Goal: Information Seeking & Learning: Learn about a topic

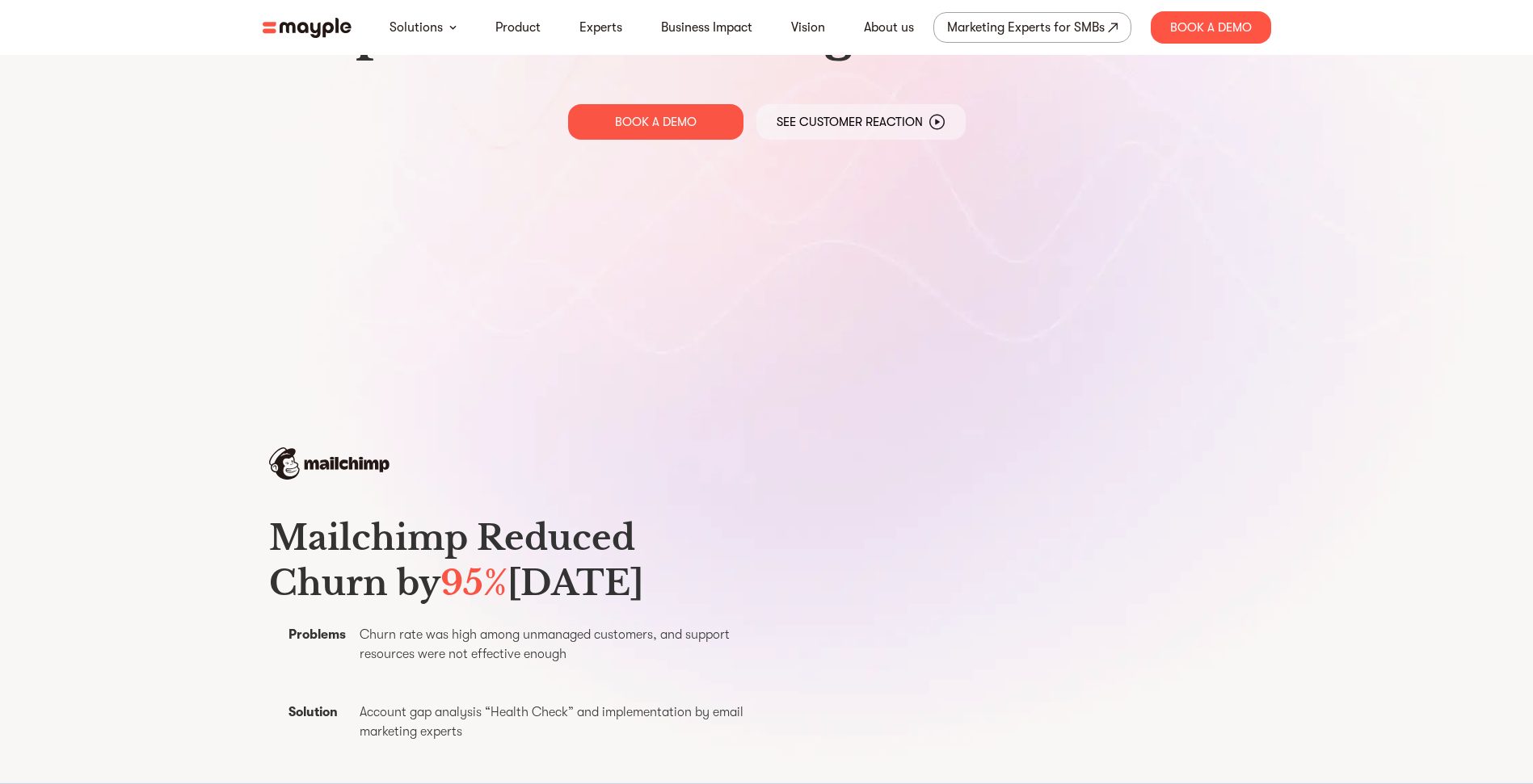
scroll to position [568, 0]
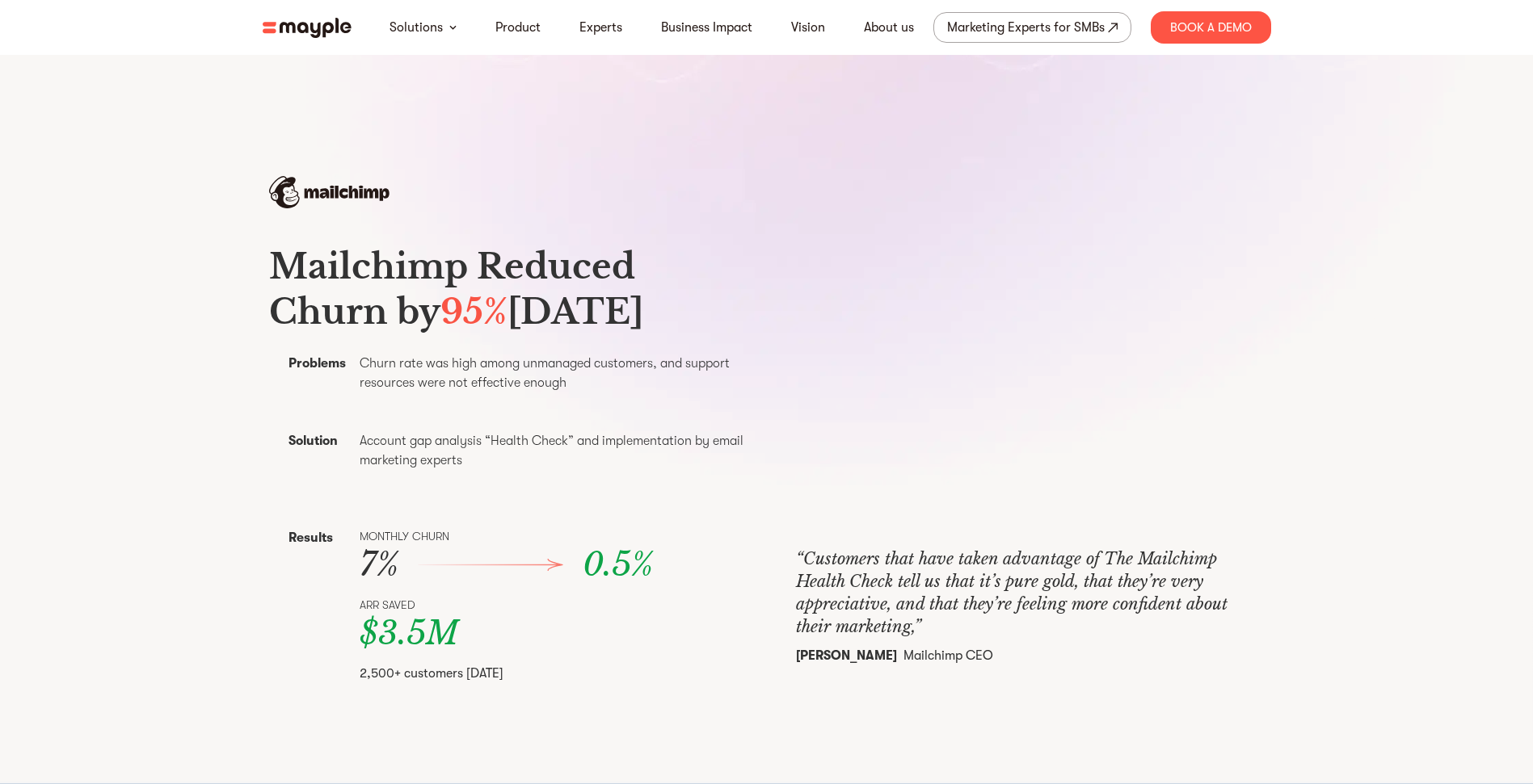
click at [311, 23] on img at bounding box center [307, 28] width 89 height 20
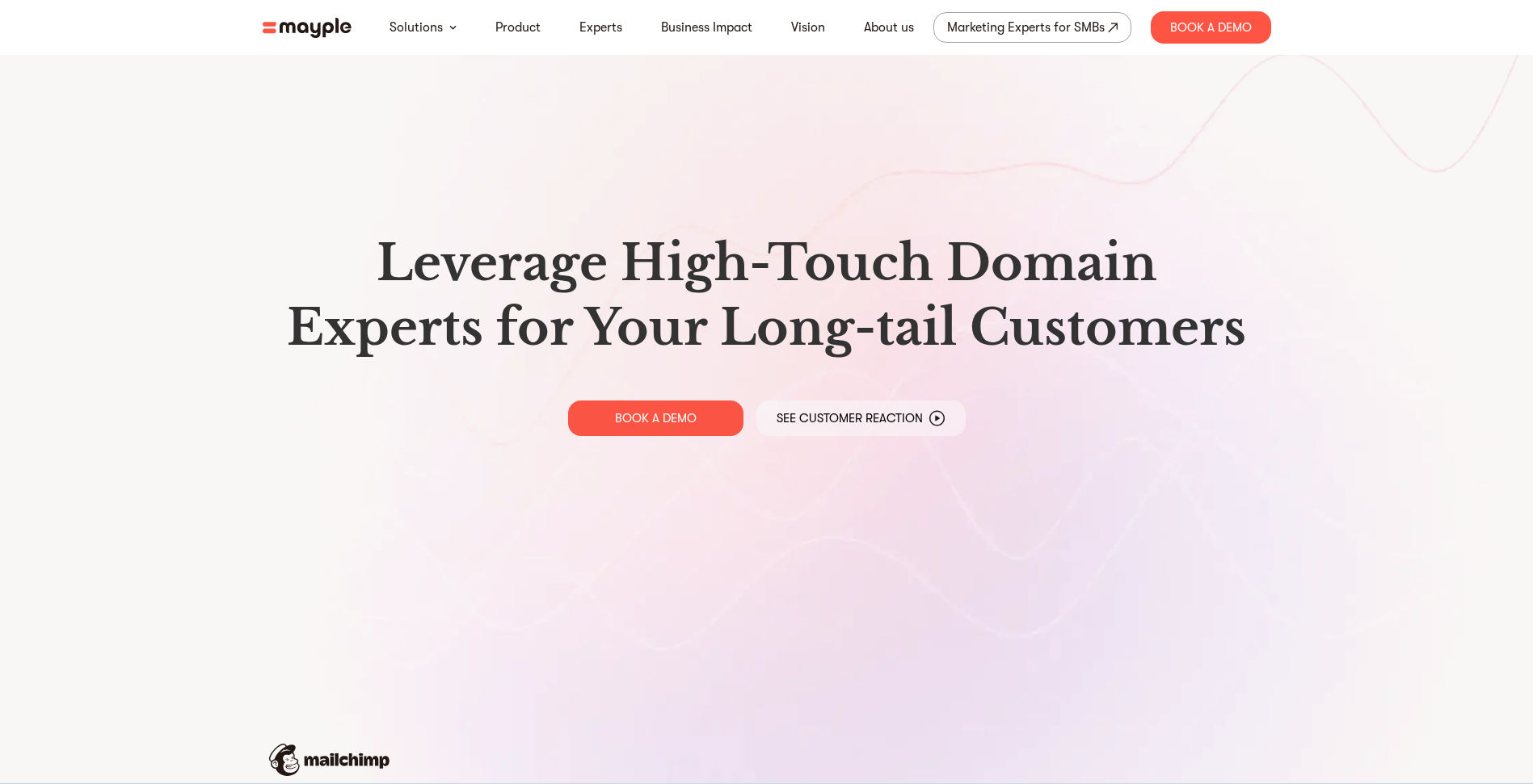
click at [297, 33] on img at bounding box center [307, 28] width 89 height 20
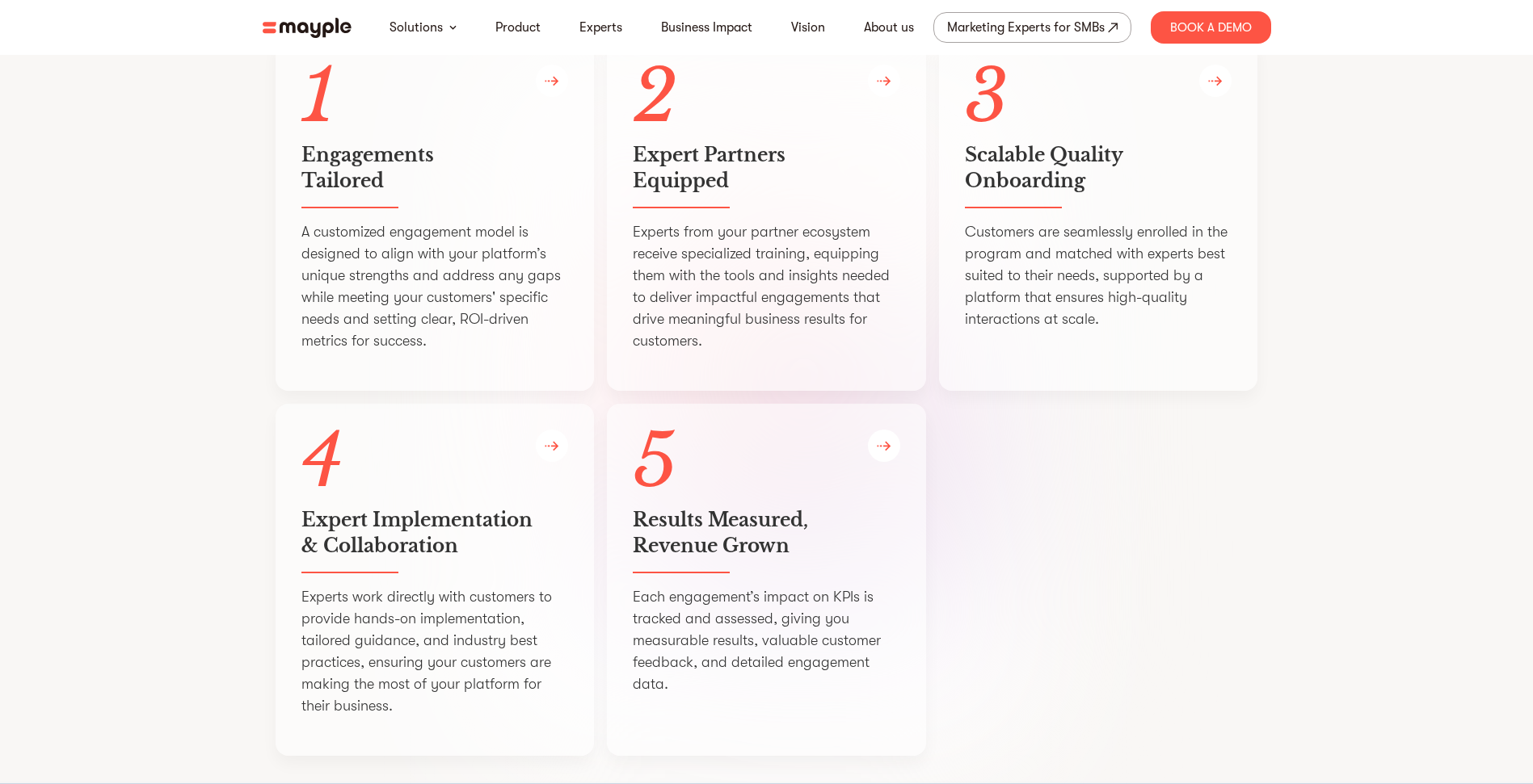
scroll to position [4027, 0]
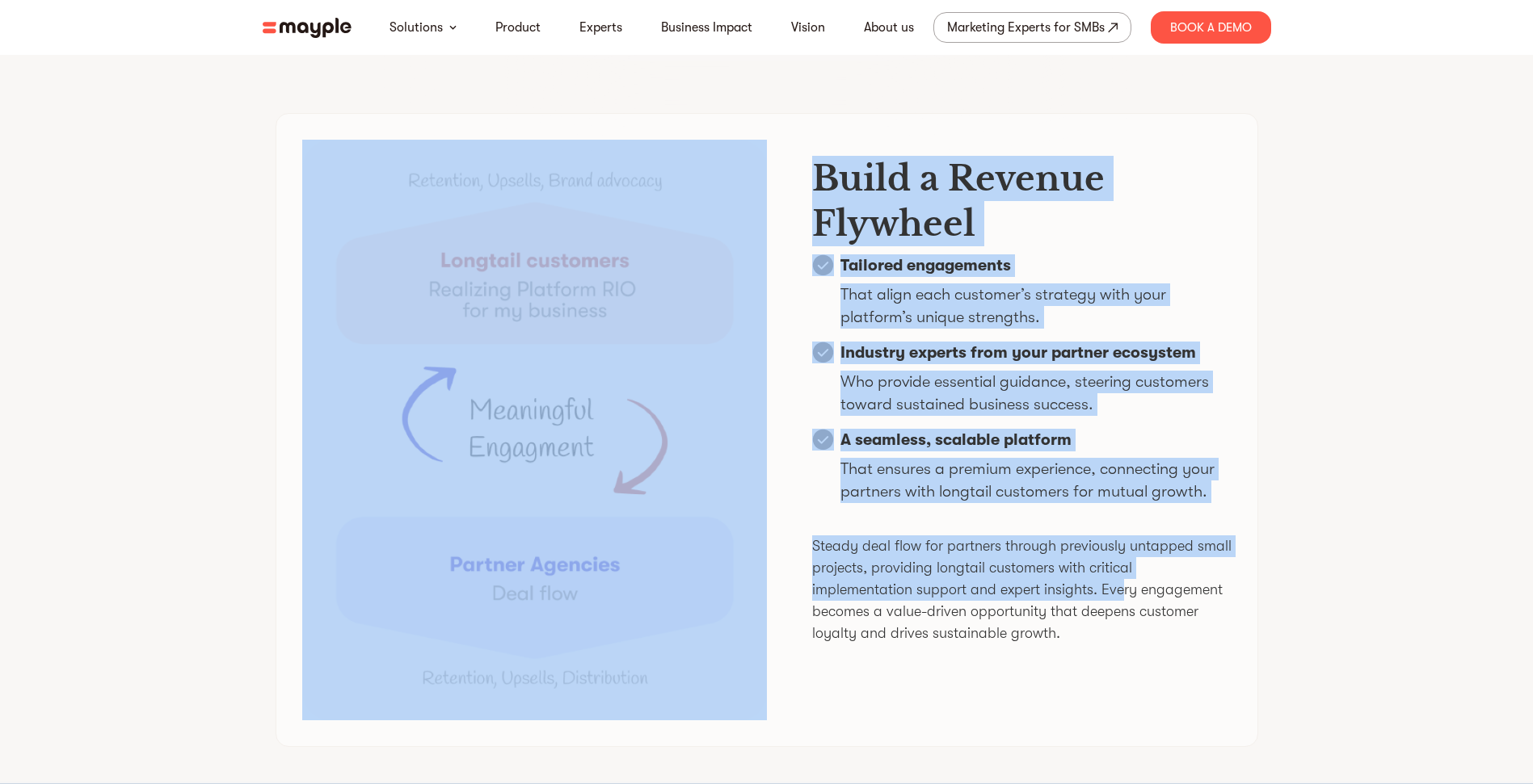
drag, startPoint x: 286, startPoint y: 282, endPoint x: 1120, endPoint y: 624, distance: 901.4
click at [1120, 624] on section "Build a Revenue Flywheel Tailored engagements That align each customer’s strate…" at bounding box center [766, 430] width 1533 height 789
click at [833, 634] on p "Steady deal flow for partners through previously untapped small projects, provi…" at bounding box center [1022, 590] width 420 height 109
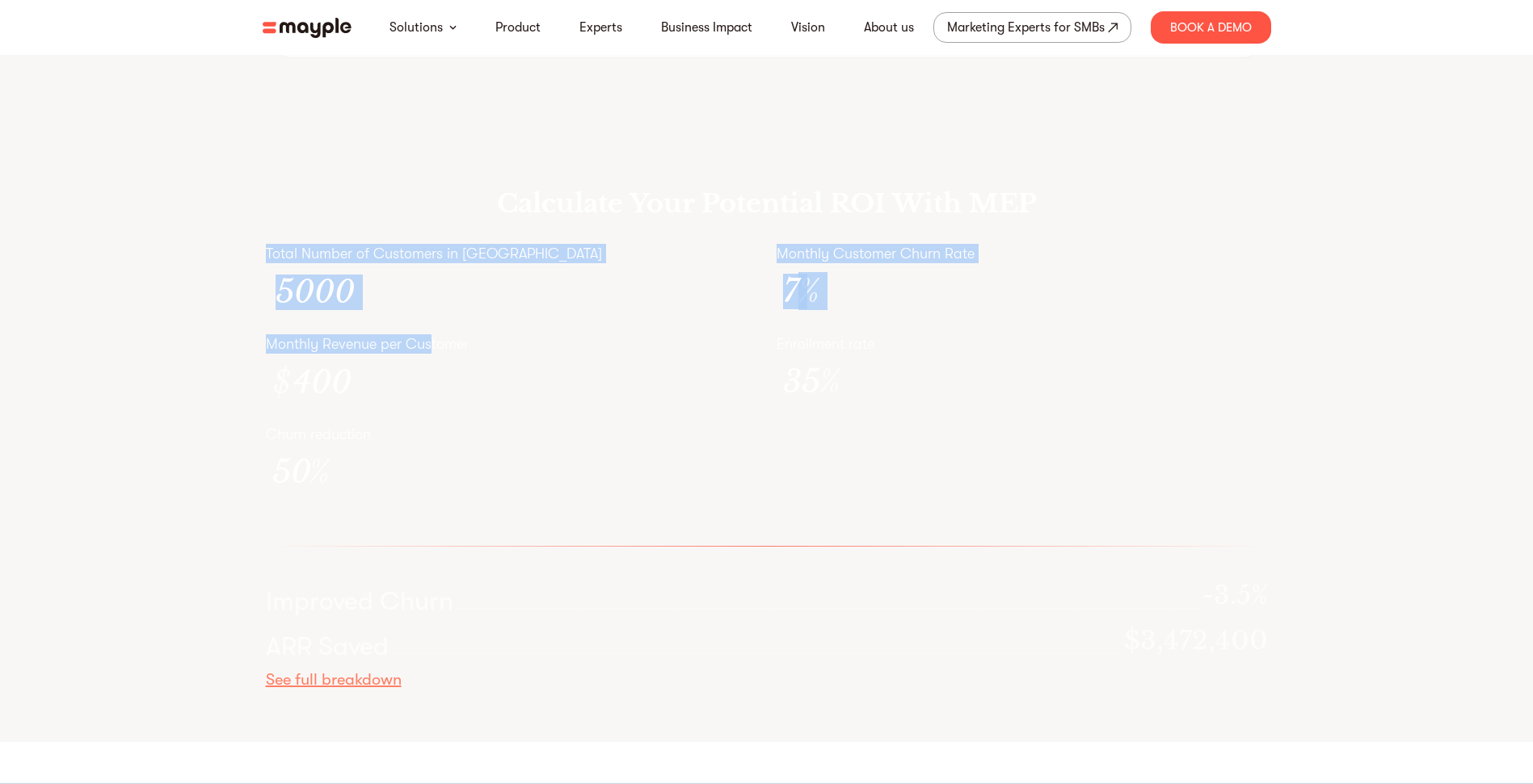
scroll to position [1, 0]
drag, startPoint x: 114, startPoint y: 219, endPoint x: 524, endPoint y: 460, distance: 475.6
click at [524, 460] on div "Calculate Your Potential ROI With MEP Total Number of Customers in Cohort 5000 …" at bounding box center [766, 439] width 1533 height 607
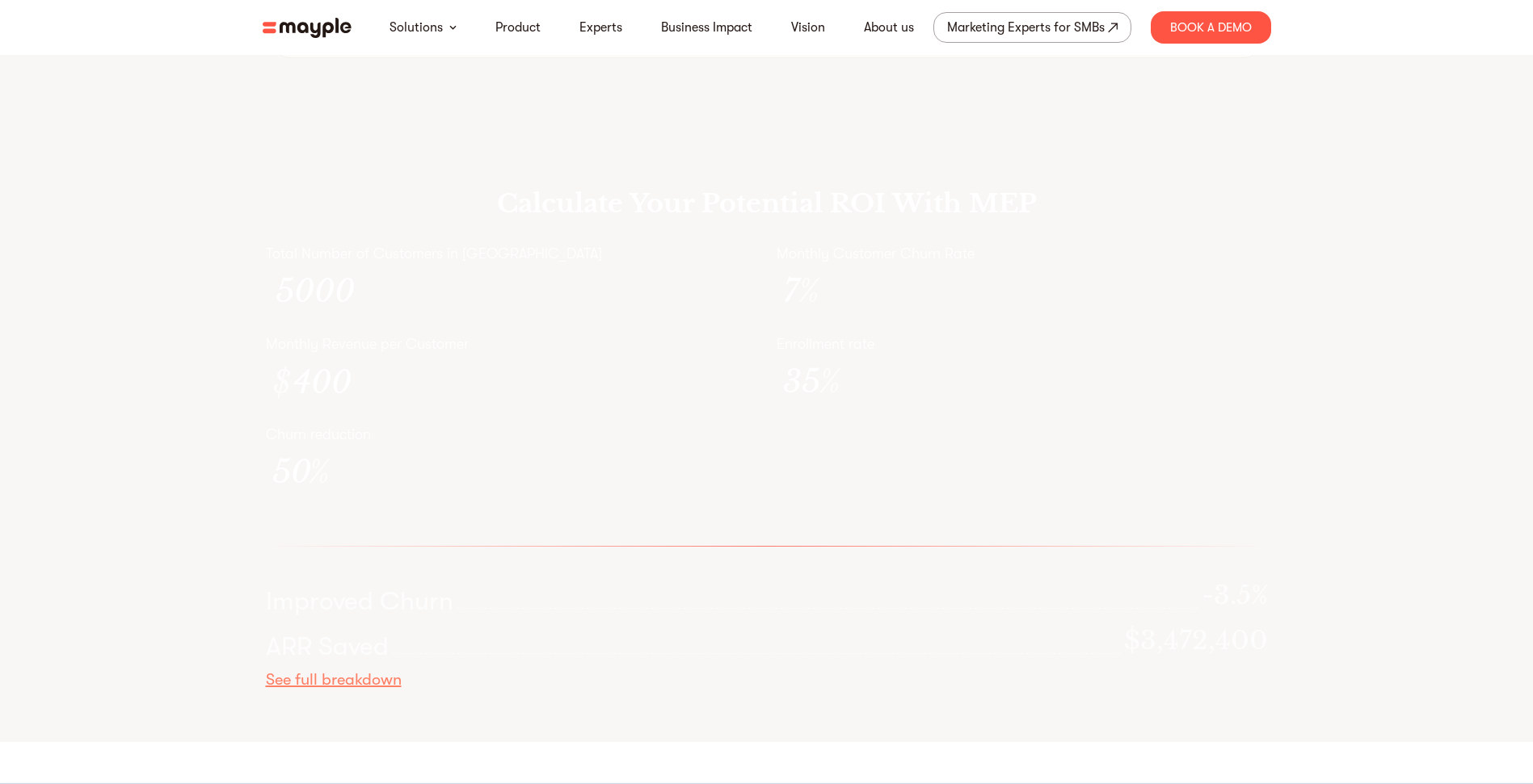
click at [329, 354] on p "Monthly Revenue per Customer" at bounding box center [511, 344] width 491 height 19
click at [323, 311] on input "5000" at bounding box center [421, 292] width 291 height 37
click at [441, 402] on input "400" at bounding box center [429, 383] width 273 height 37
type input "396"
click at [225, 342] on div "Calculate Your Potential ROI With MEP Total Number of Customers in Cohort 5000 …" at bounding box center [766, 439] width 1533 height 607
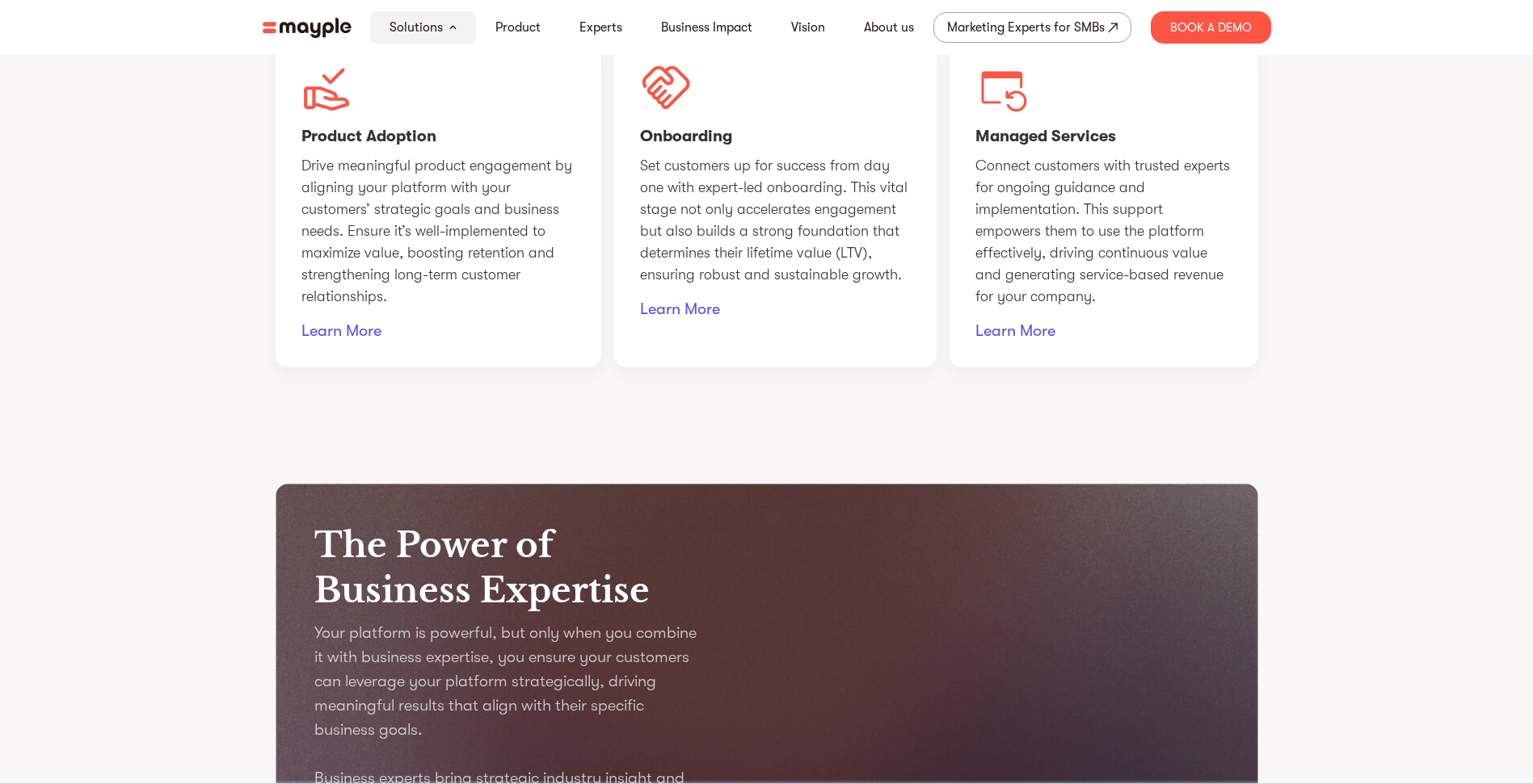
scroll to position [8290, 0]
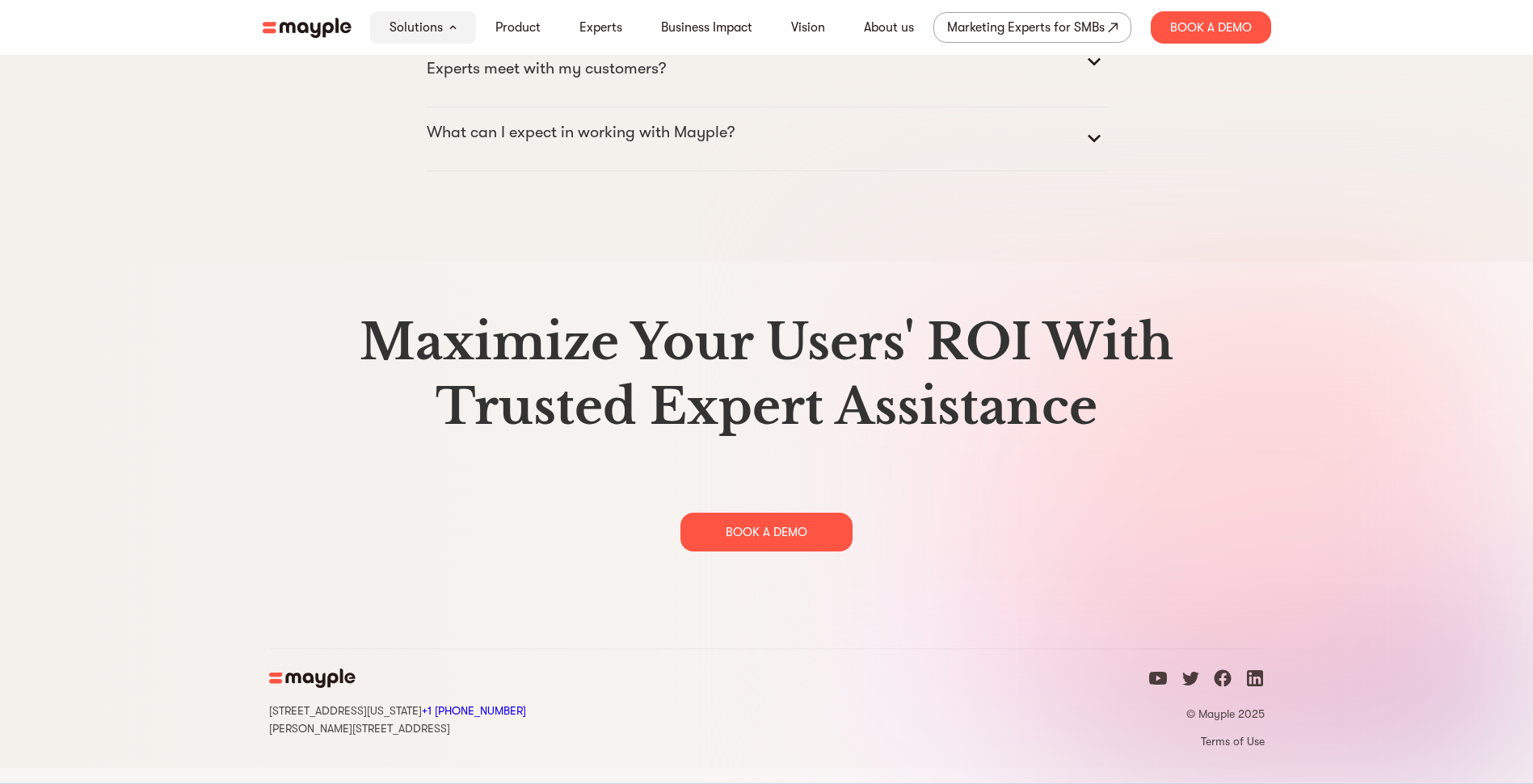
click at [377, 520] on div "Maximize Your Users' ROI With Trusted Expert Assistance BOOK A DEMO" at bounding box center [766, 431] width 996 height 241
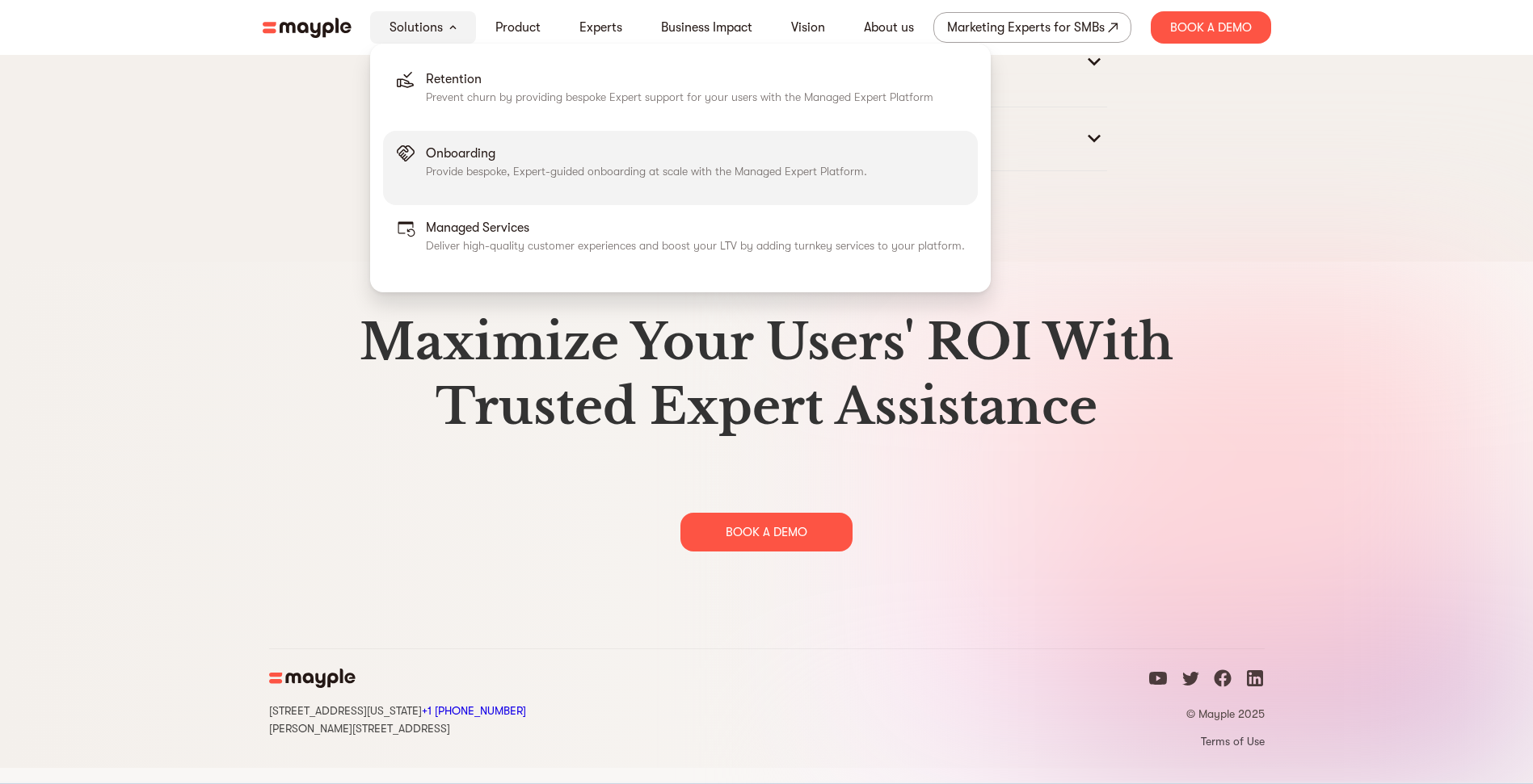
click at [433, 167] on p "Provide bespoke, Expert-guided onboarding at scale with the Managed Expert Plat…" at bounding box center [647, 171] width 442 height 16
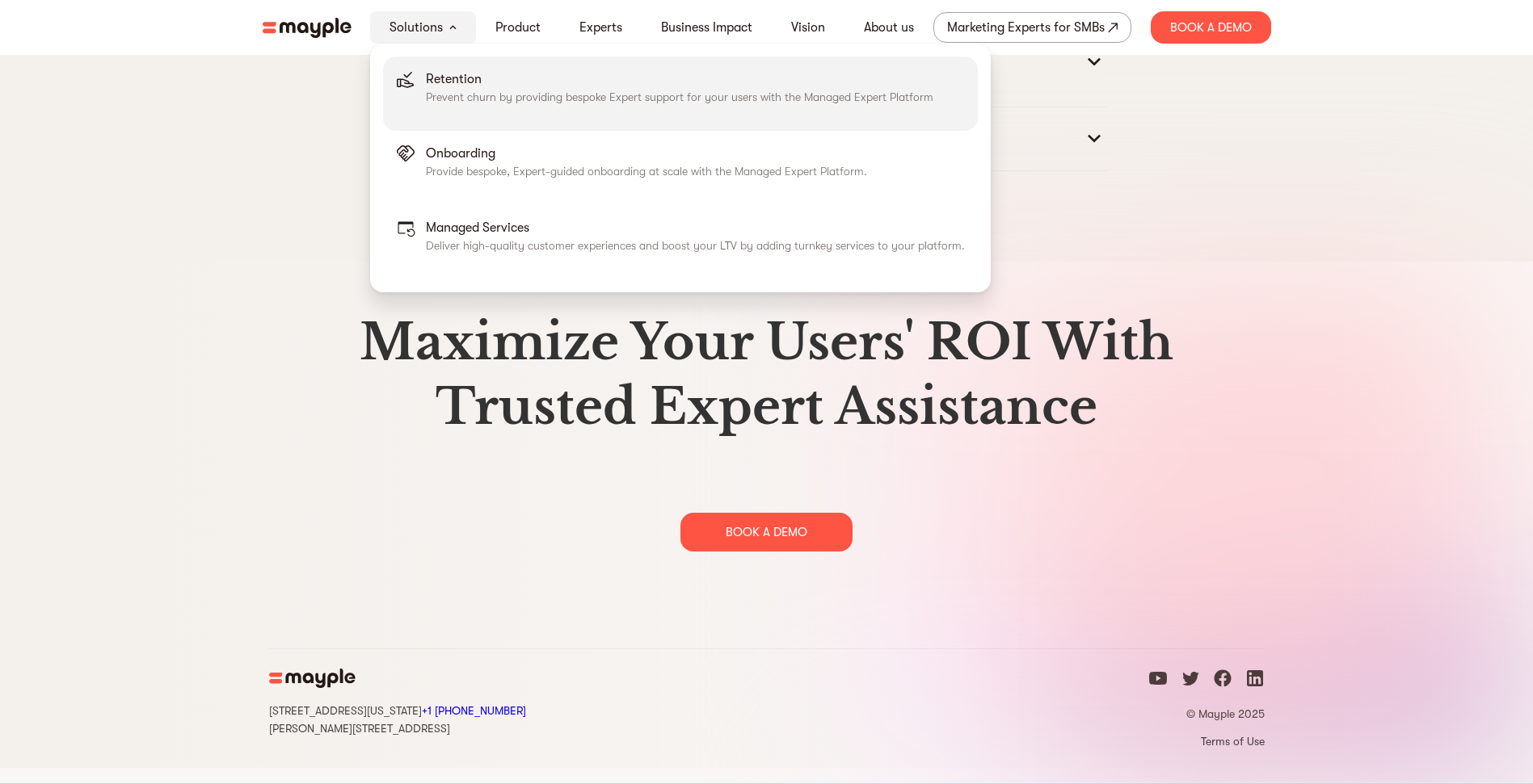
click at [417, 73] on link "Retention Prevent churn by providing bespoke Expert support for your users with…" at bounding box center [681, 94] width 595 height 75
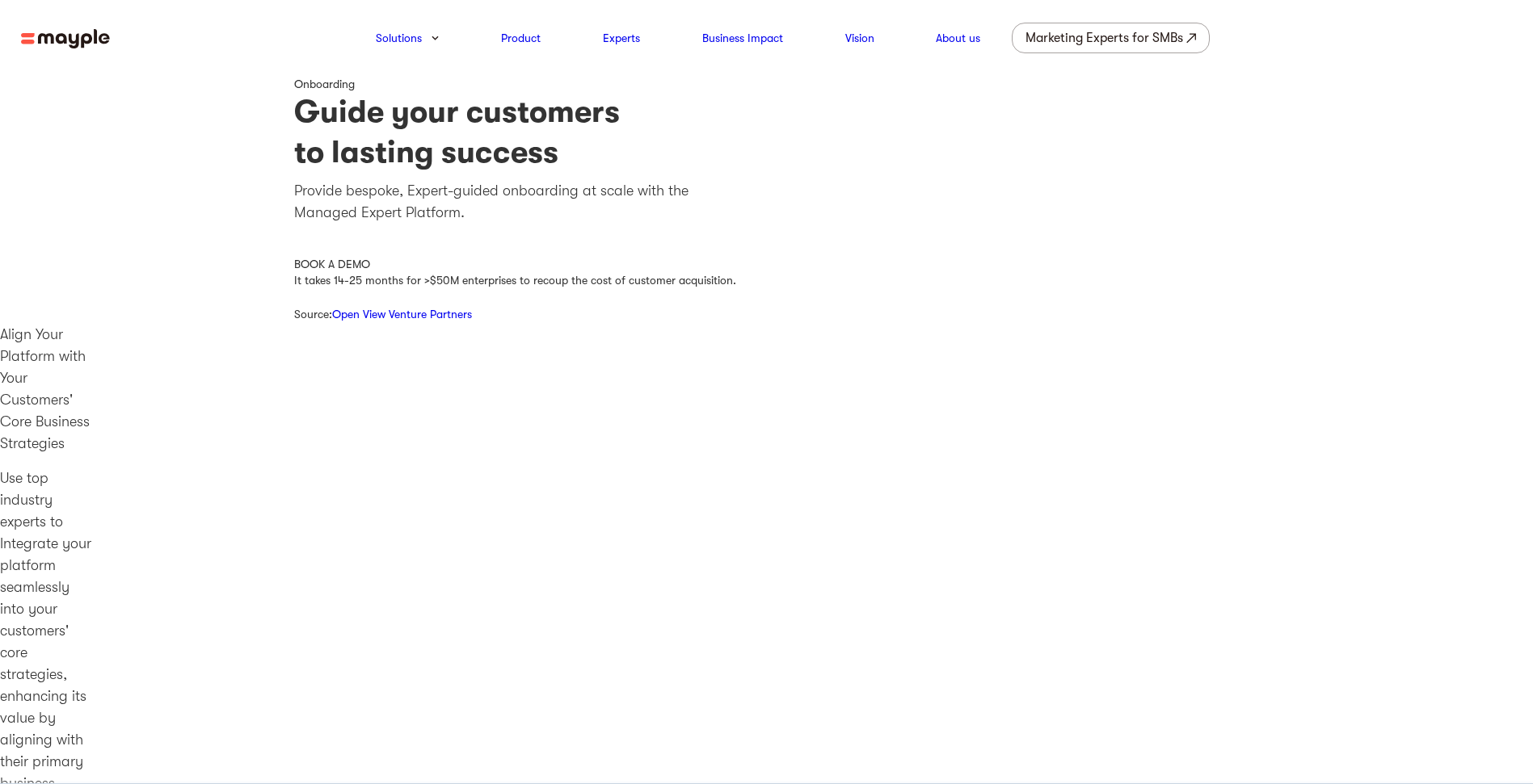
drag, startPoint x: 157, startPoint y: 107, endPoint x: 280, endPoint y: 96, distance: 123.5
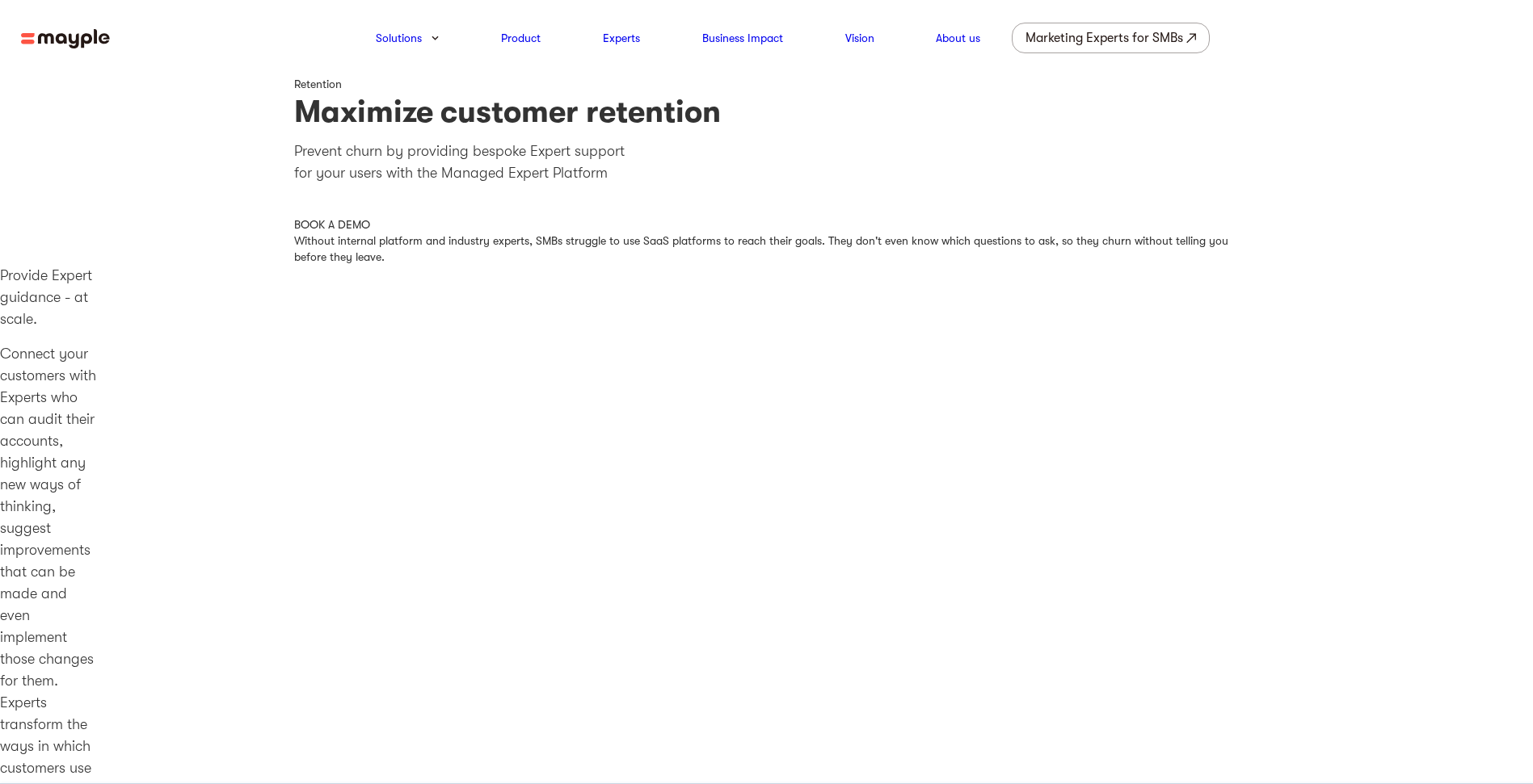
click at [80, 42] on img at bounding box center [66, 39] width 89 height 20
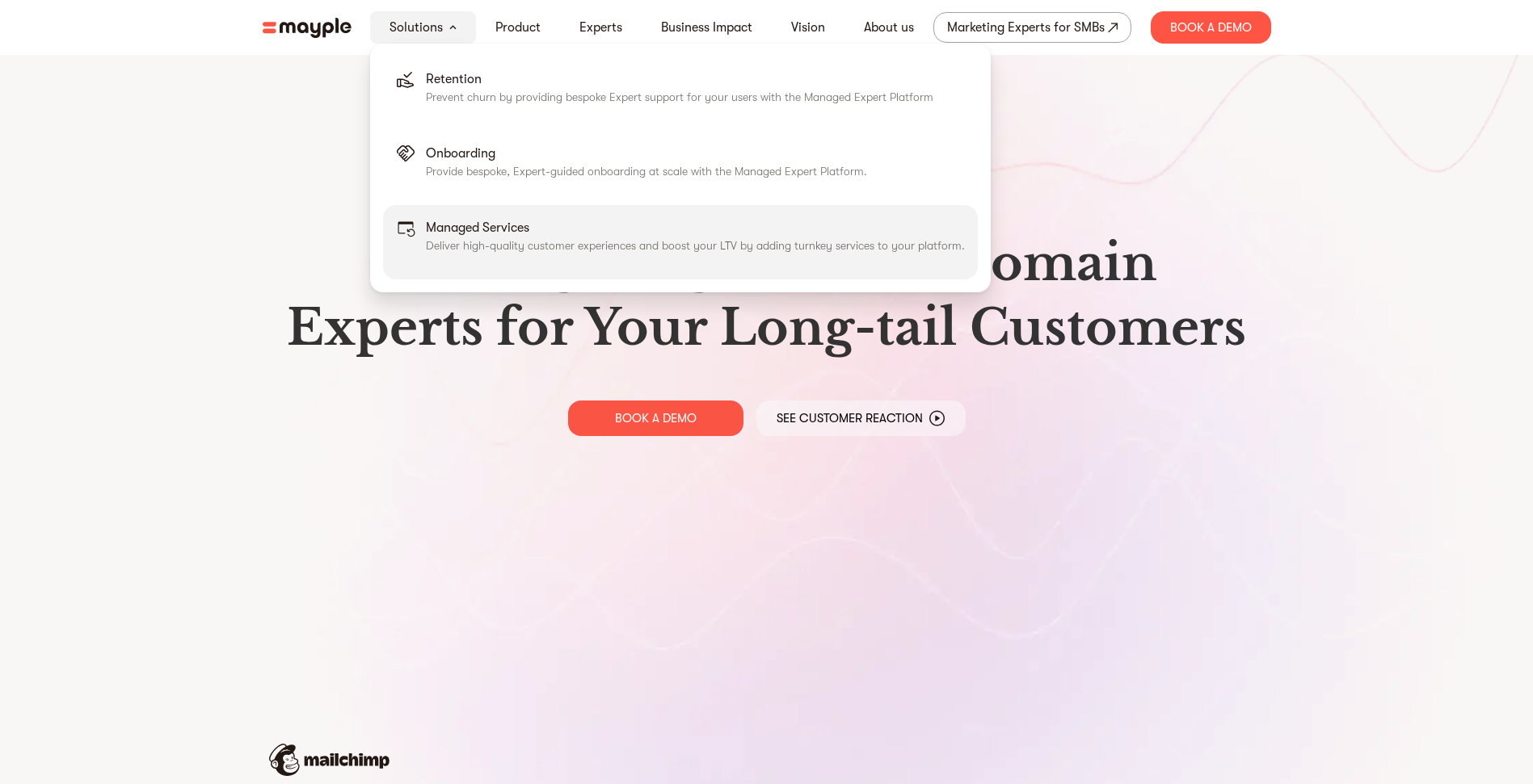
click at [458, 243] on p "Deliver high-quality customer experiences and boost your LTV by adding turnkey …" at bounding box center [695, 245] width 539 height 16
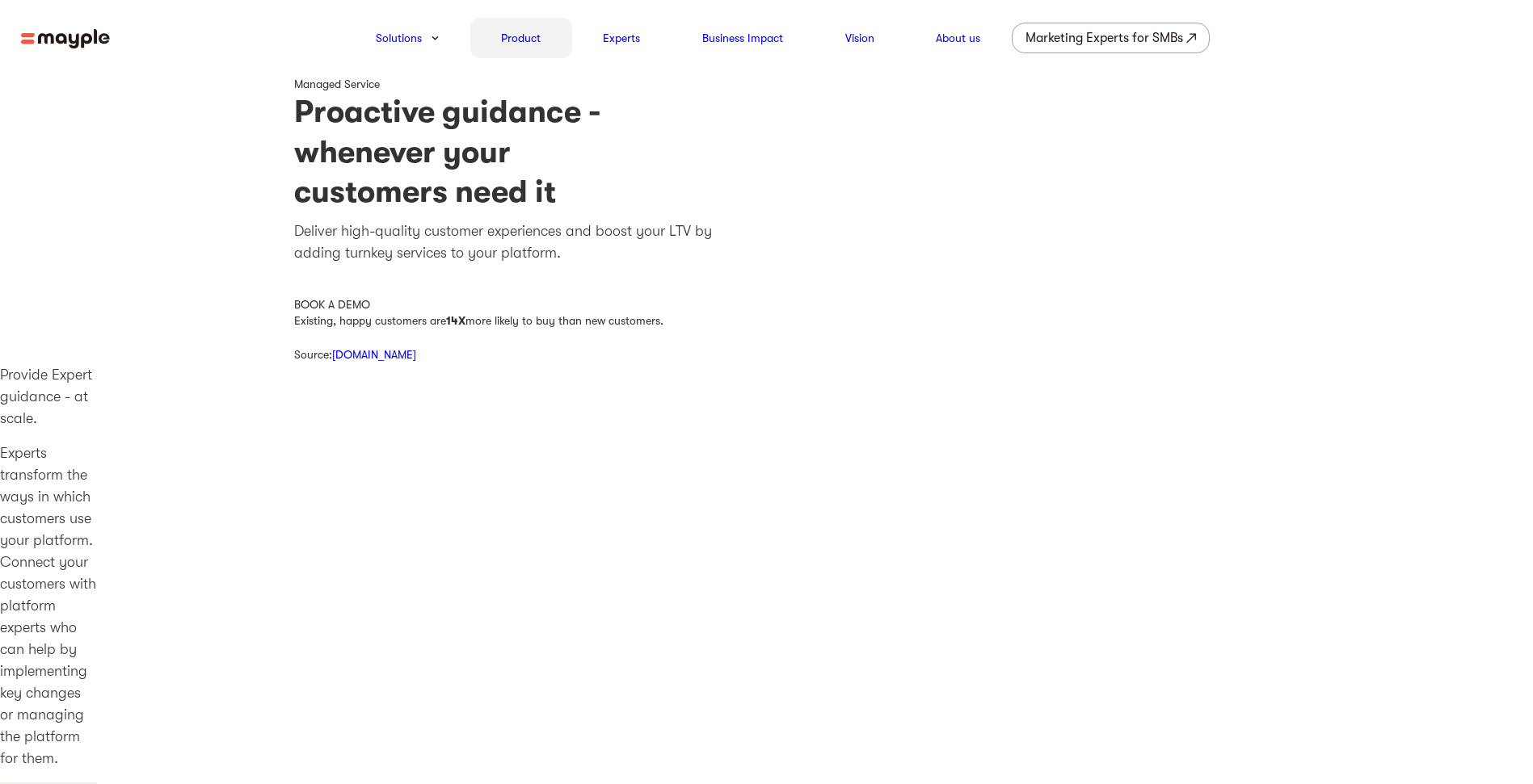
click at [529, 44] on link "Product" at bounding box center [520, 38] width 40 height 19
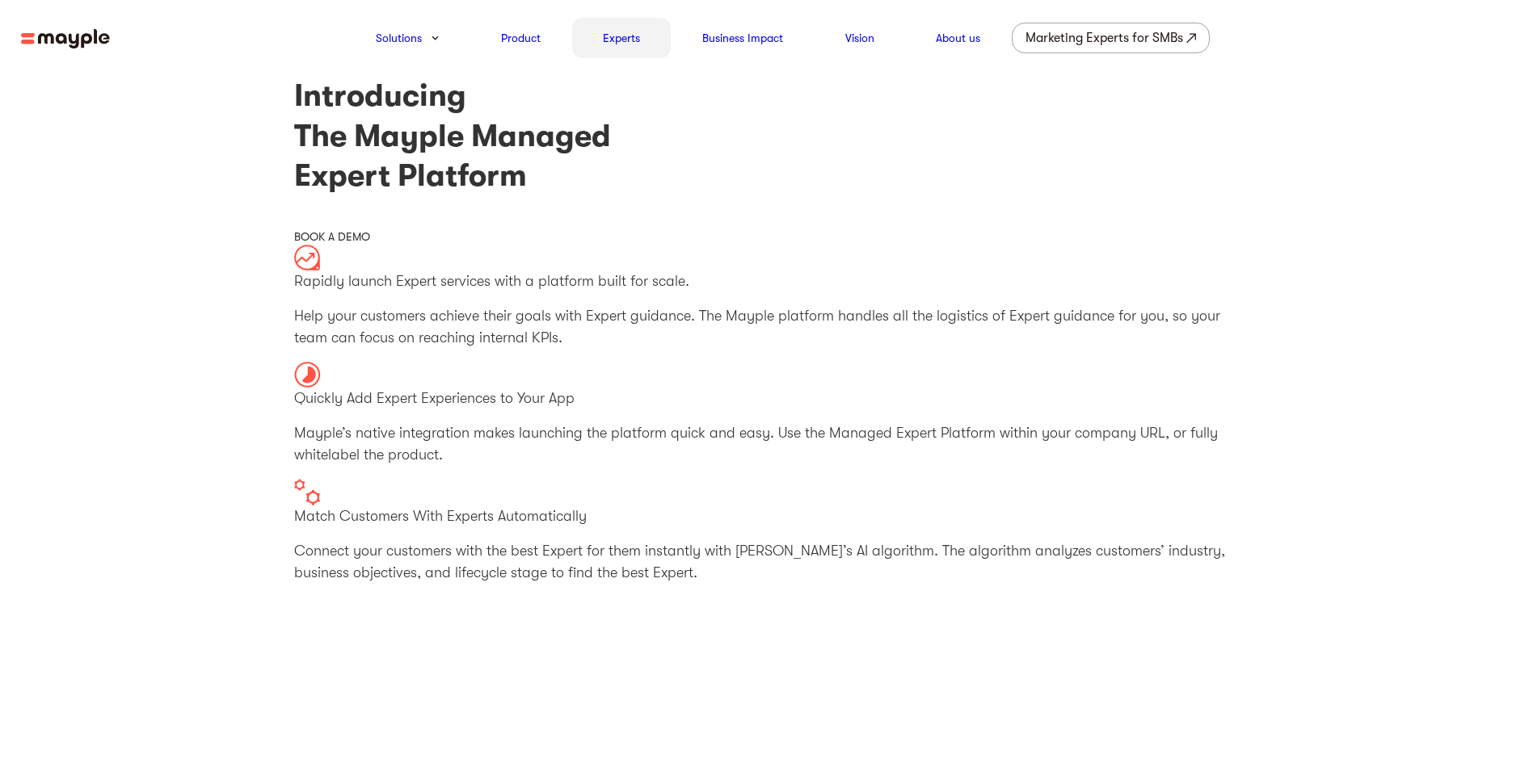
click at [658, 45] on div "Experts" at bounding box center [621, 38] width 100 height 40
click at [64, 40] on img at bounding box center [66, 39] width 89 height 20
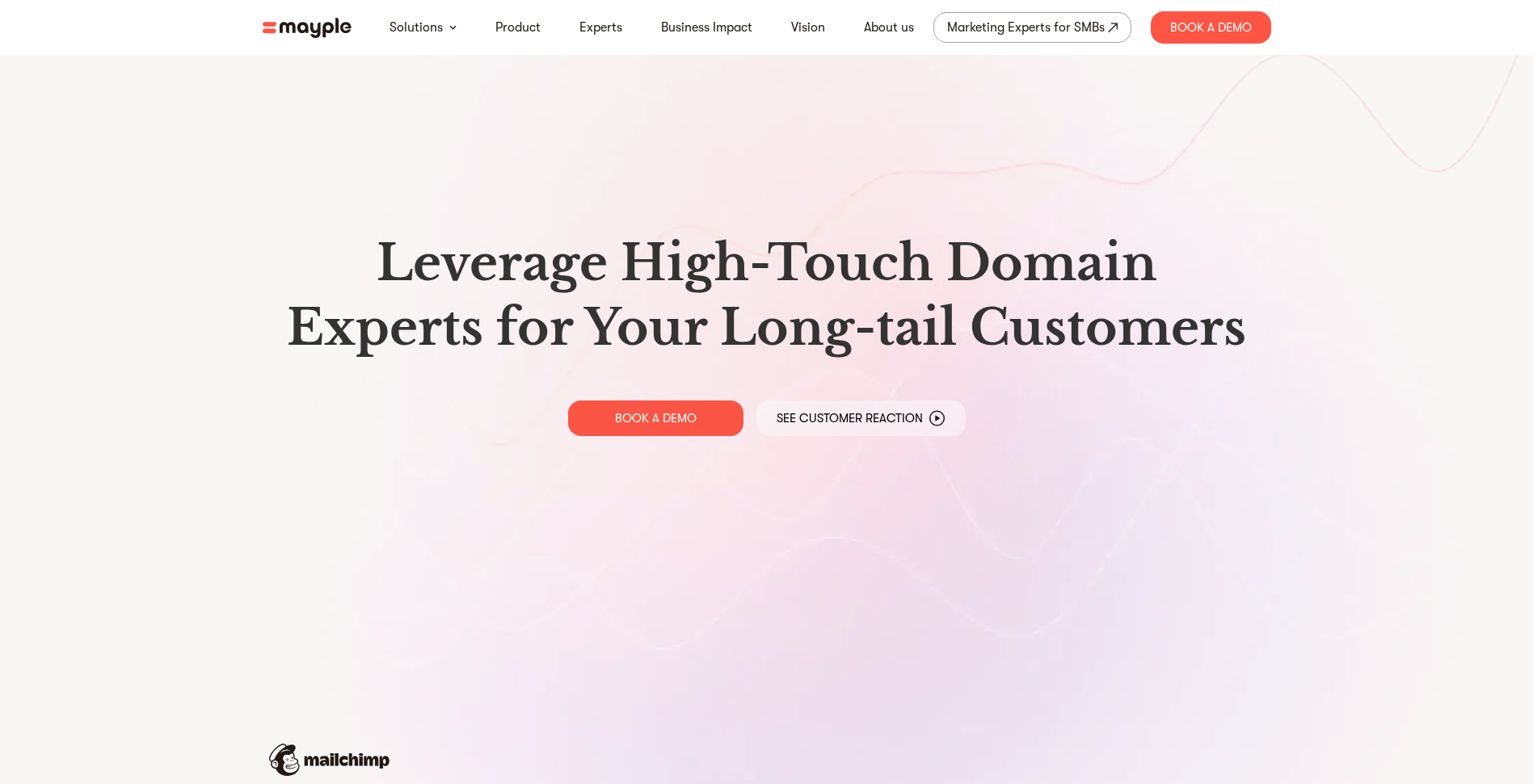
click at [94, 35] on header "Solutions Product Experts Business Impact Vision About us Marketing Experts for…" at bounding box center [766, 28] width 1533 height 55
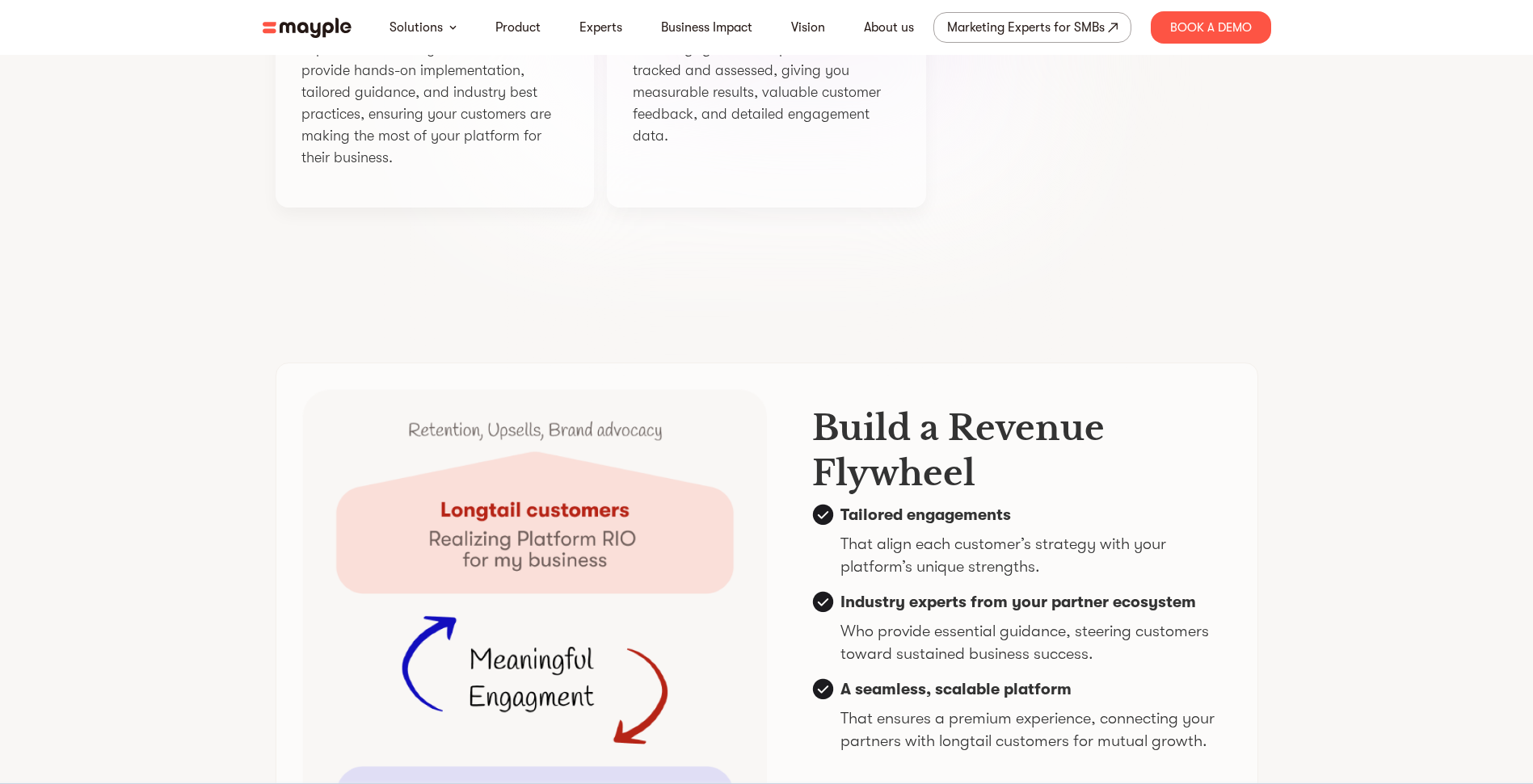
scroll to position [3778, 0]
